Goal: Transaction & Acquisition: Purchase product/service

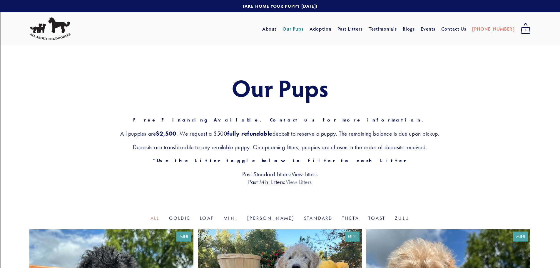
click at [294, 182] on link "View Litters" at bounding box center [299, 182] width 26 height 8
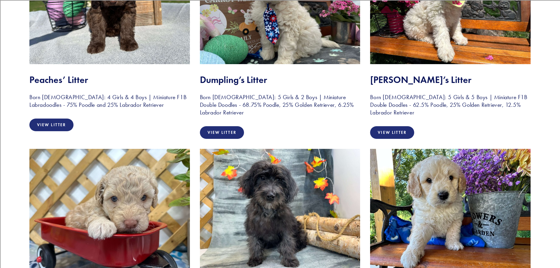
scroll to position [206, 0]
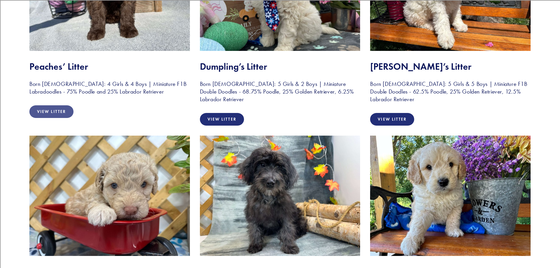
click at [48, 110] on link "View Litter" at bounding box center [51, 111] width 44 height 13
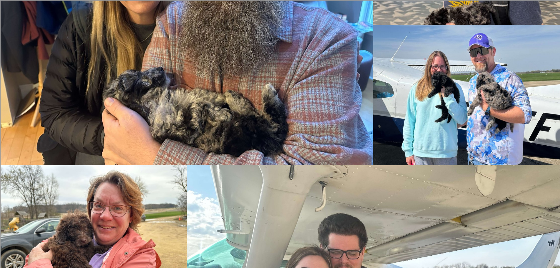
scroll to position [942, 0]
